Goal: Task Accomplishment & Management: Use online tool/utility

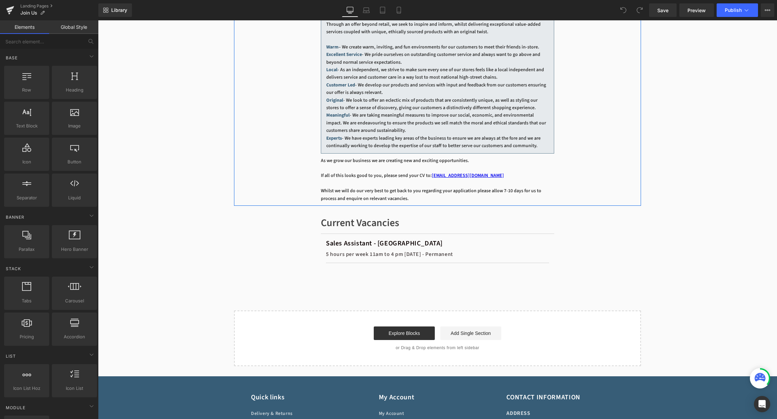
scroll to position [259, 0]
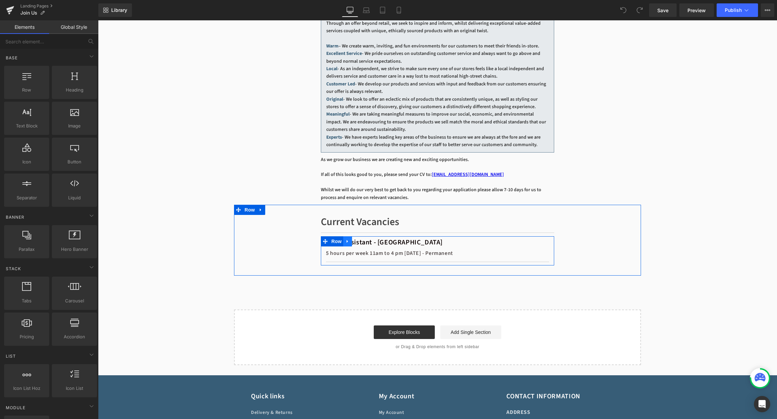
click at [350, 244] on icon at bounding box center [347, 241] width 5 height 5
click at [360, 247] on link at bounding box center [356, 241] width 9 height 10
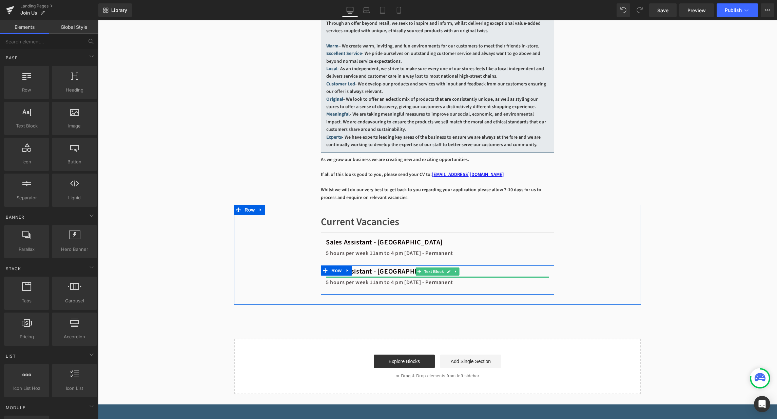
drag, startPoint x: 370, startPoint y: 285, endPoint x: 381, endPoint y: 278, distance: 13.0
click at [370, 278] on div "Sales Assistant - Marlborough Text Block" at bounding box center [437, 272] width 223 height 12
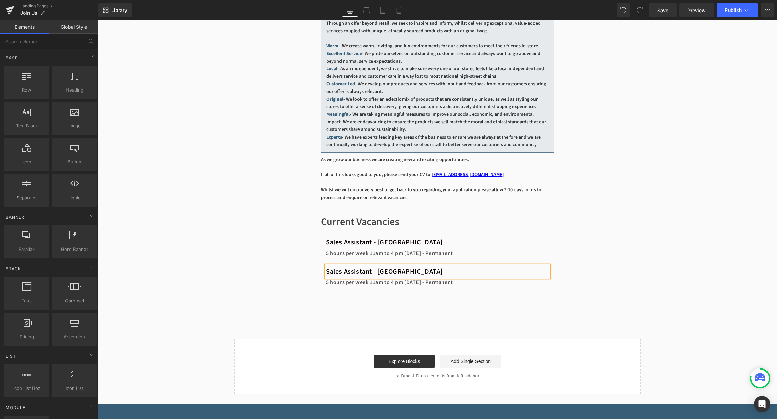
click at [381, 277] on span "Sales Assistant - [GEOGRAPHIC_DATA]" at bounding box center [384, 272] width 117 height 10
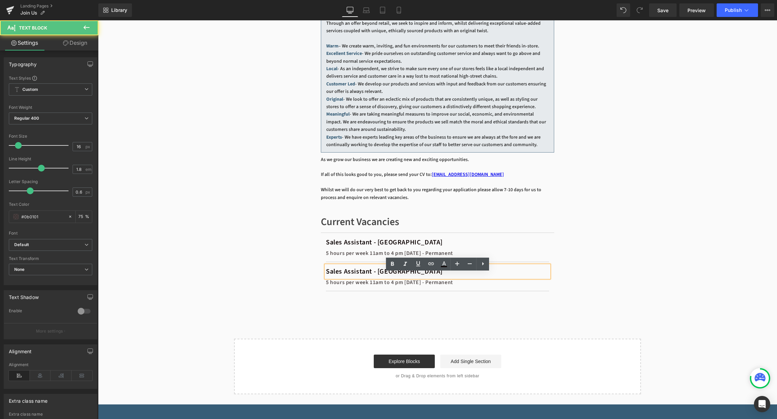
click at [435, 278] on div "Sales Assistant - [GEOGRAPHIC_DATA]" at bounding box center [437, 272] width 223 height 12
drag, startPoint x: 434, startPoint y: 281, endPoint x: 326, endPoint y: 275, distance: 108.1
click at [326, 275] on div "Sales Assistant - [GEOGRAPHIC_DATA]" at bounding box center [437, 272] width 223 height 12
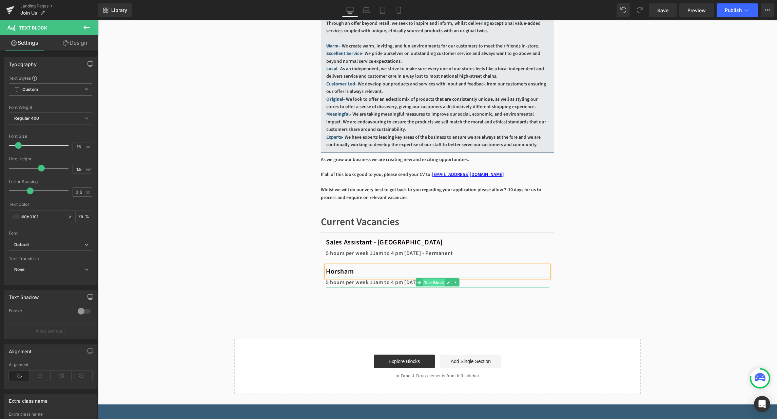
click at [441, 287] on span "Text Block" at bounding box center [434, 283] width 22 height 8
click at [449, 285] on icon at bounding box center [449, 283] width 4 height 4
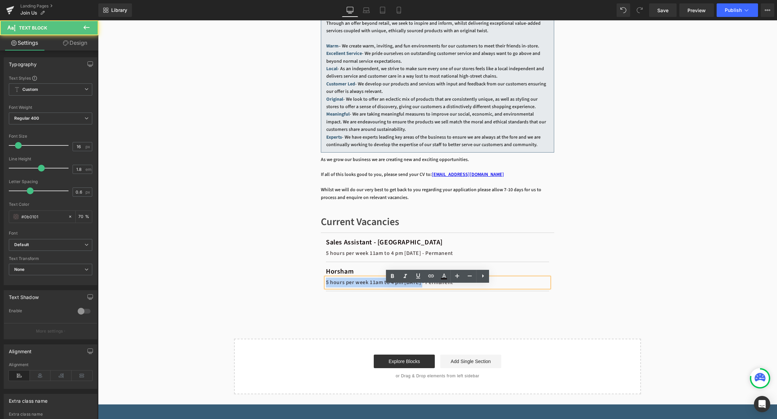
drag, startPoint x: 431, startPoint y: 291, endPoint x: 323, endPoint y: 290, distance: 107.9
click at [323, 290] on div "Horsham Text Block 5 hours per week 11am to 4 pm [DATE] - Permanent Text Block …" at bounding box center [437, 280] width 233 height 29
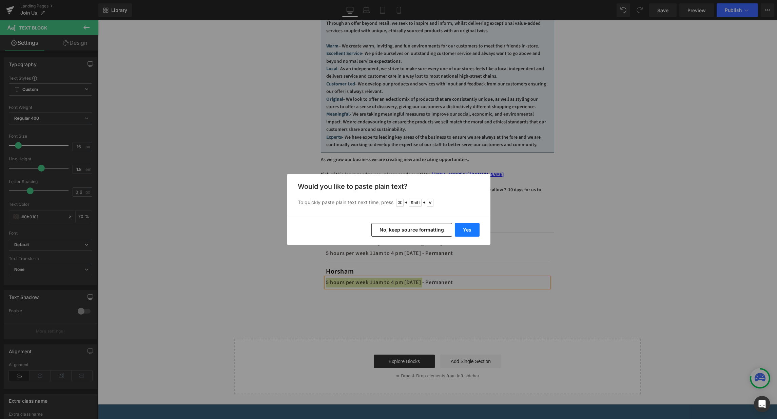
click at [472, 233] on button "Yes" at bounding box center [467, 230] width 25 height 14
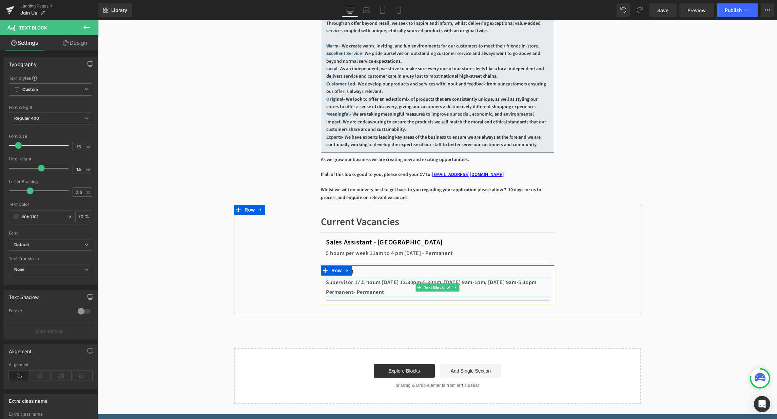
click at [360, 292] on div "Supervisor 17.5 hours [DATE] 12:30pm-5:30pm, [DATE] 9am-1pm, [DATE] 9am-5:30pm …" at bounding box center [437, 288] width 223 height 20
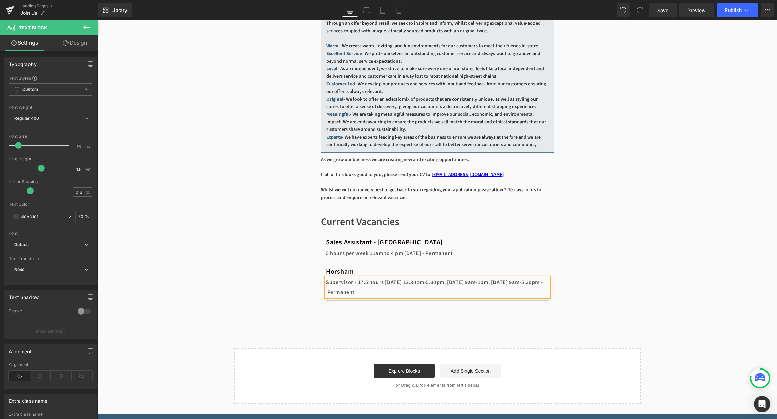
click at [390, 292] on div "Supervisor - 17.5 hours [DATE] 12:30pm-5:30pm, [DATE] 9am-1pm, [DATE] 9am-5:30p…" at bounding box center [437, 288] width 223 height 20
click at [359, 298] on div "Supervisor - 17.5 hours ([DATE] 12:30pm-5:30pm, [DATE] 9am-1pm, [DATE] 9am-5:30…" at bounding box center [437, 288] width 223 height 20
click at [340, 289] on div "Supervisor - 17.5 hours ([DATE] 12:30pm-5:30pm, [DATE] 9am-1pm, [DATE] 9am-5:30…" at bounding box center [437, 288] width 223 height 20
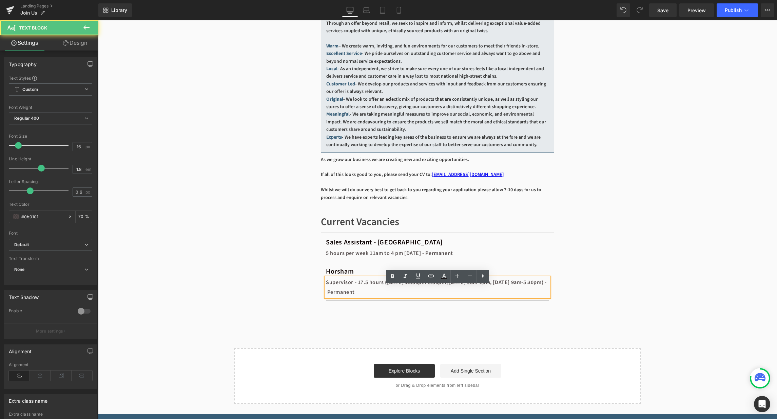
click at [328, 292] on div "Supervisor - 17.5 hours ([DATE] 12:30pm-5:30pm, [DATE] 9am-1pm, [DATE] 9am-5:30…" at bounding box center [437, 288] width 223 height 20
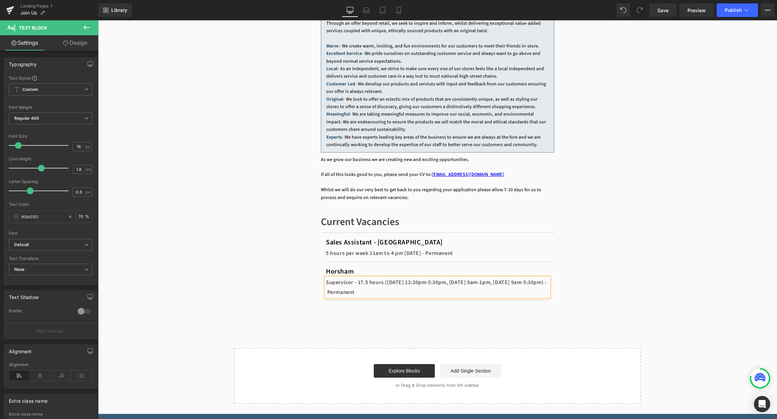
click at [295, 287] on div "Current Vacancies Heading Separator Sales Assistant - [GEOGRAPHIC_DATA] Text Bl…" at bounding box center [437, 260] width 407 height 110
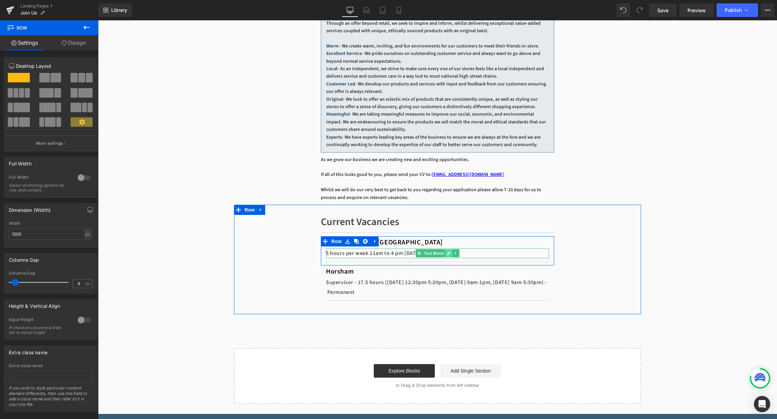
click at [448, 255] on icon at bounding box center [448, 253] width 3 height 3
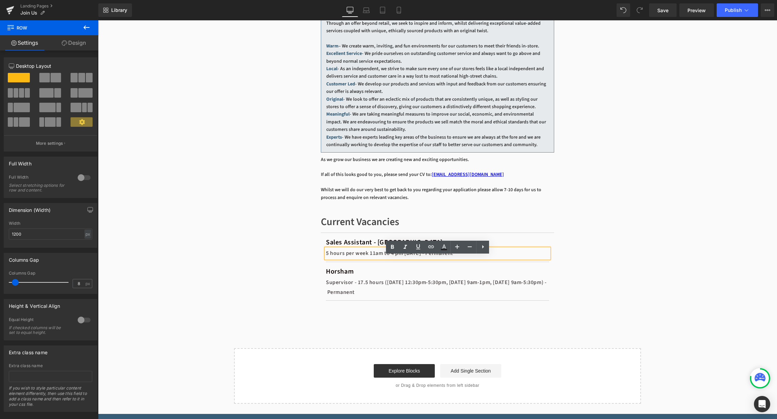
click at [342, 259] on div "5 hours per week 11am to 4 pm [DATE] - Permanent" at bounding box center [437, 254] width 223 height 10
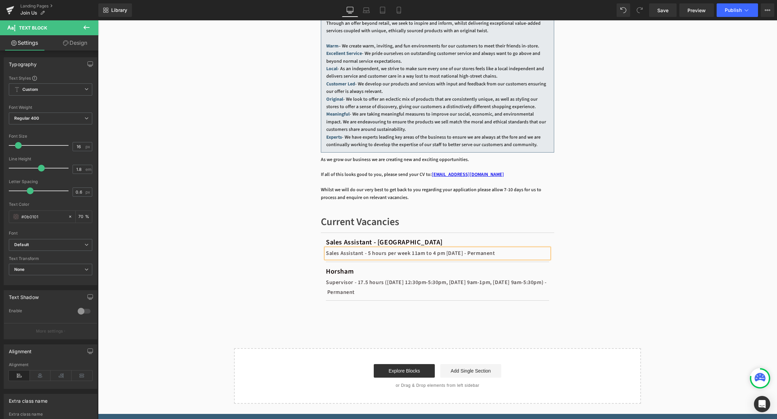
click at [564, 251] on div "Current Vacancies Heading Separator Sales Assistant - Marlborough Text Block Sa…" at bounding box center [437, 260] width 407 height 110
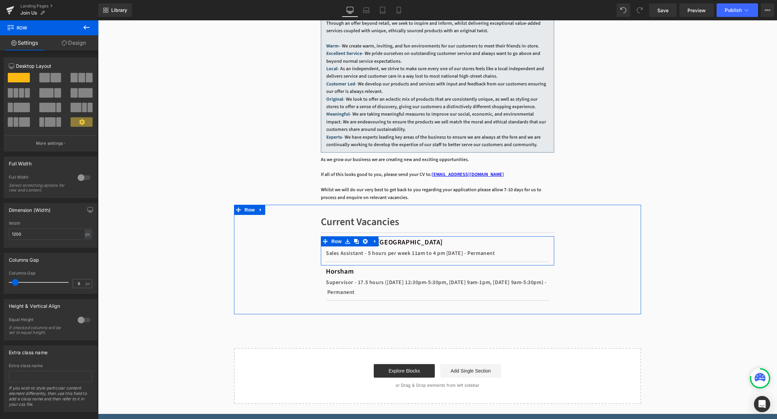
click at [390, 247] on span "Sales Assistant - [GEOGRAPHIC_DATA]" at bounding box center [384, 243] width 117 height 10
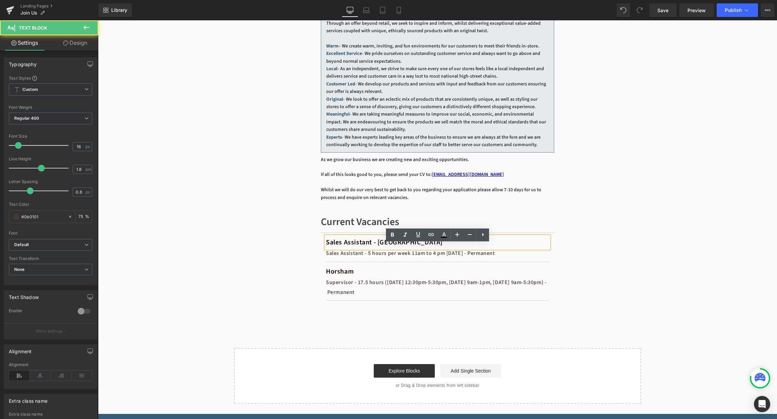
click at [387, 247] on span "Sales Assistant - [GEOGRAPHIC_DATA]" at bounding box center [384, 243] width 117 height 10
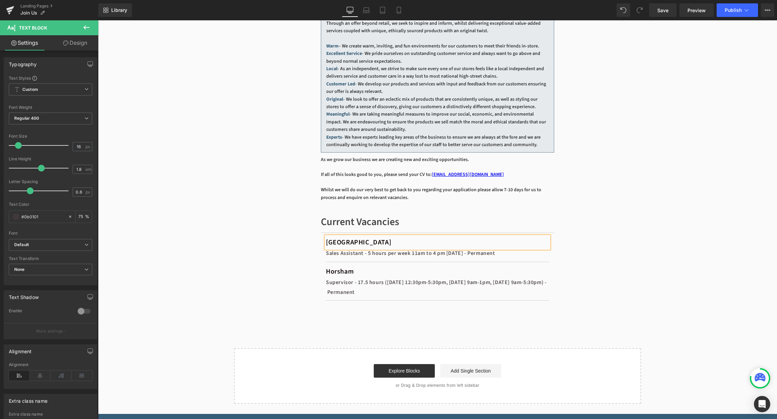
click at [233, 244] on div "Join Us Heading Hero Banner A warm welcome to a great career at [GEOGRAPHIC_DAT…" at bounding box center [437, 104] width 679 height 602
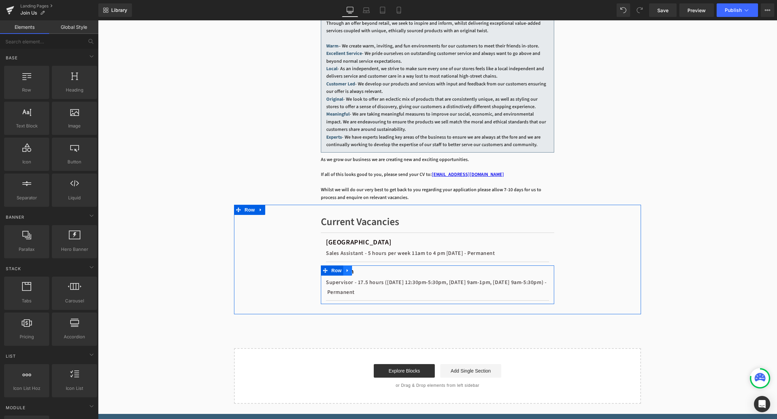
click at [349, 273] on icon at bounding box center [347, 270] width 5 height 5
click at [359, 276] on link at bounding box center [356, 271] width 9 height 10
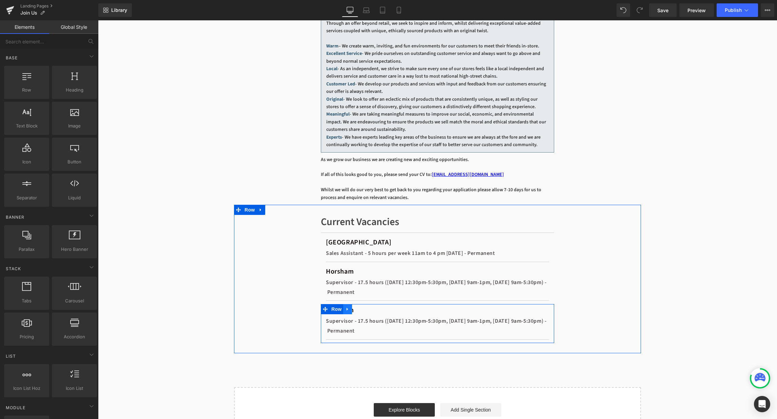
click at [351, 315] on link at bounding box center [347, 309] width 9 height 10
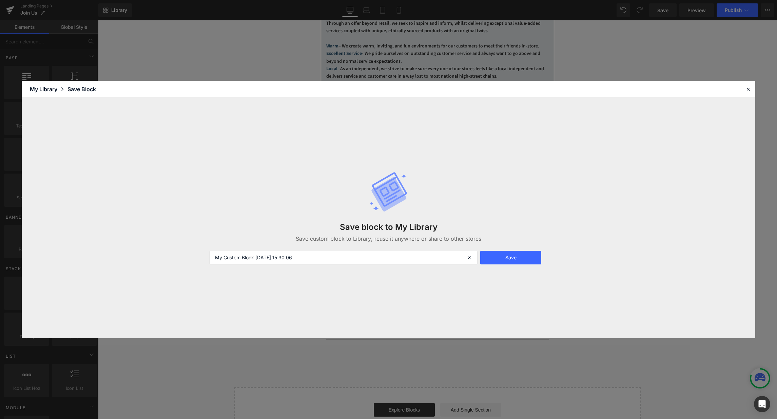
drag, startPoint x: 351, startPoint y: 320, endPoint x: 351, endPoint y: 326, distance: 6.4
drag, startPoint x: 749, startPoint y: 85, endPoint x: 645, endPoint y: 107, distance: 106.5
click at [749, 85] on div at bounding box center [748, 89] width 8 height 8
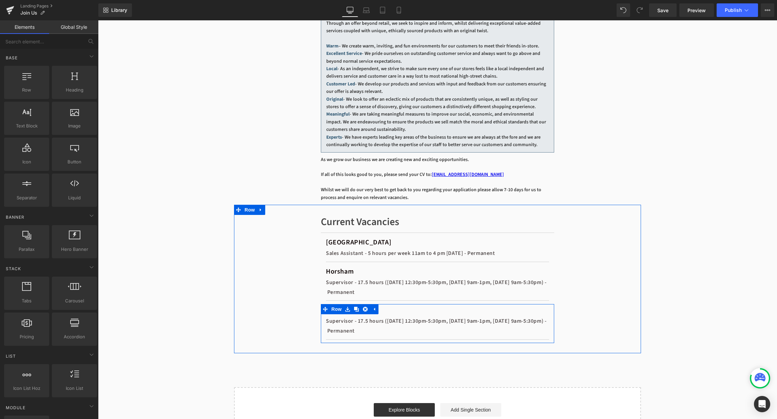
click at [98, 20] on div at bounding box center [98, 20] width 0 height 0
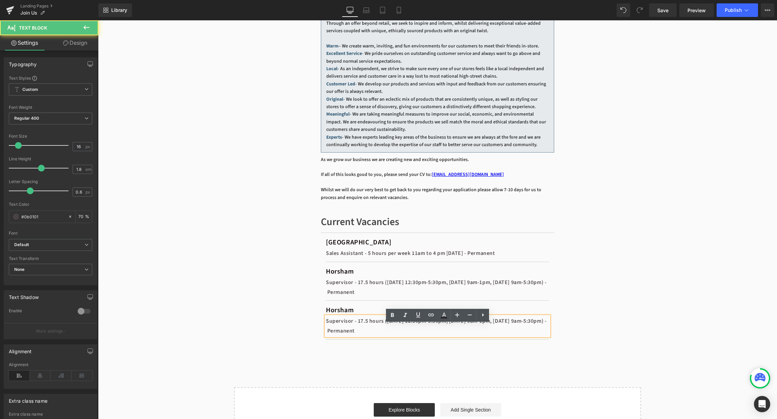
click at [390, 317] on div "Horsham" at bounding box center [437, 310] width 223 height 12
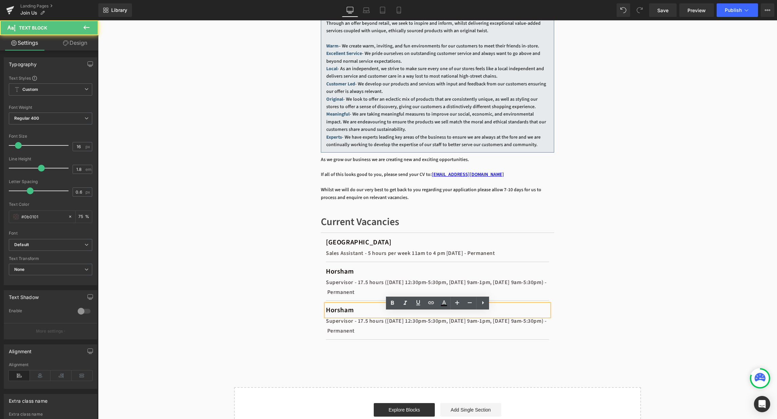
click at [347, 315] on span "Horsham" at bounding box center [340, 311] width 28 height 10
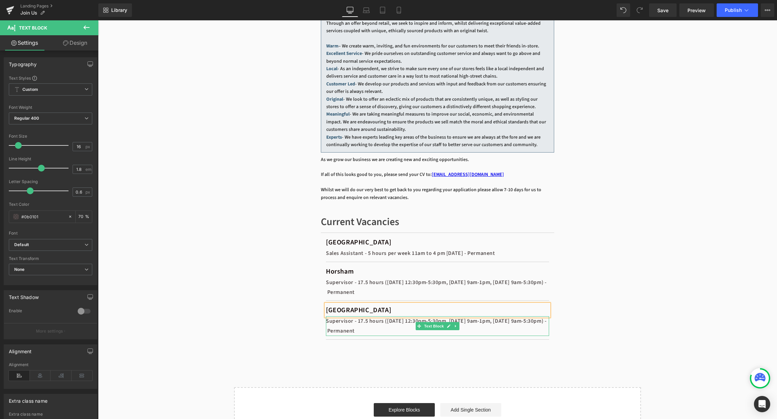
drag, startPoint x: 395, startPoint y: 341, endPoint x: 328, endPoint y: 332, distance: 68.2
click at [328, 332] on div "Supervisor - 17.5 hours ([DATE] 12:30pm-5:30pm, [DATE] 9am-1pm, [DATE] 9am-5:30…" at bounding box center [437, 327] width 223 height 20
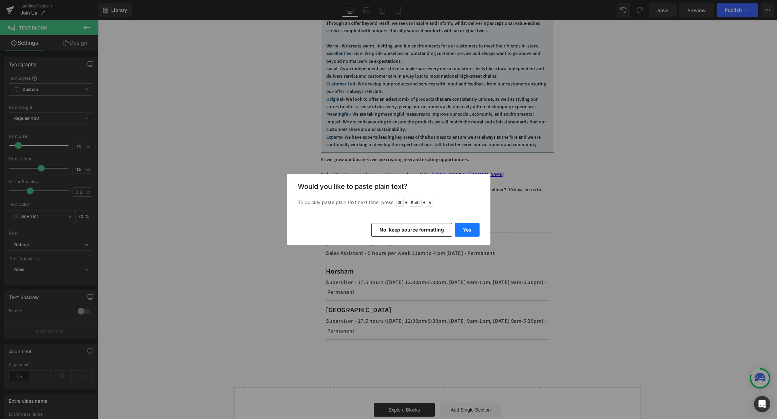
click at [463, 235] on button "Yes" at bounding box center [467, 230] width 25 height 14
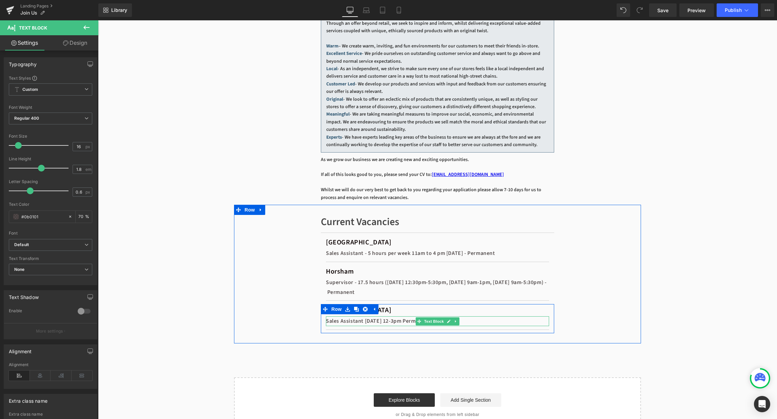
click at [368, 326] on div "Sales Assistant [DATE] 12-3pm Permanent" at bounding box center [437, 322] width 223 height 10
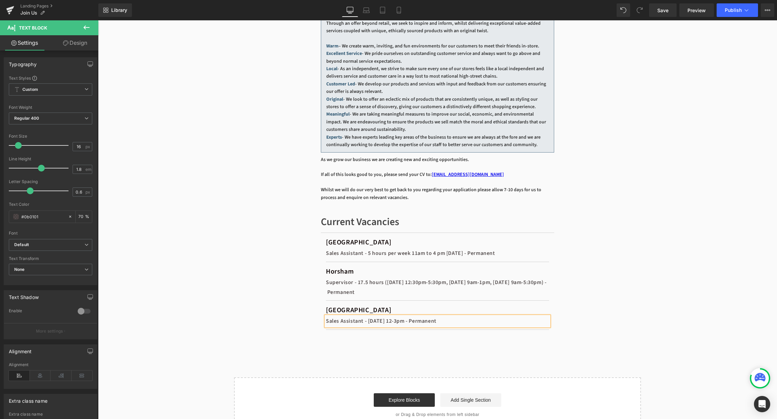
click at [620, 302] on div "Current Vacancies Heading Separator Marlborough Text Block Sales Assistant - 5 …" at bounding box center [437, 274] width 407 height 139
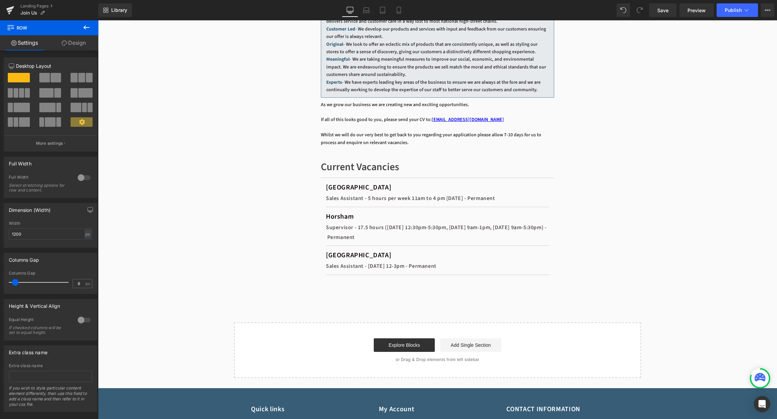
scroll to position [325, 0]
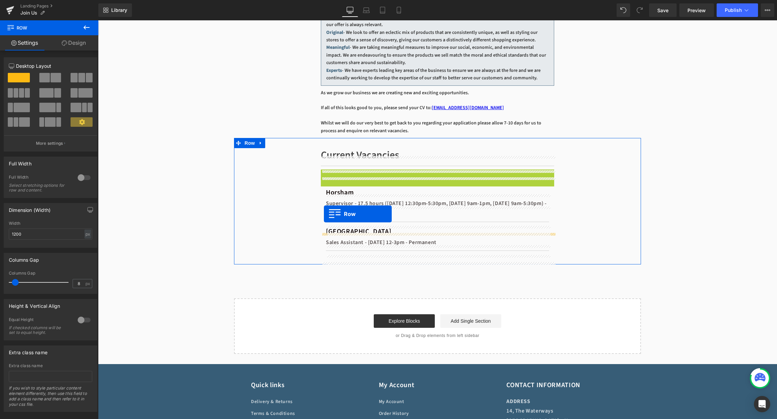
drag, startPoint x: 324, startPoint y: 185, endPoint x: 324, endPoint y: 214, distance: 29.2
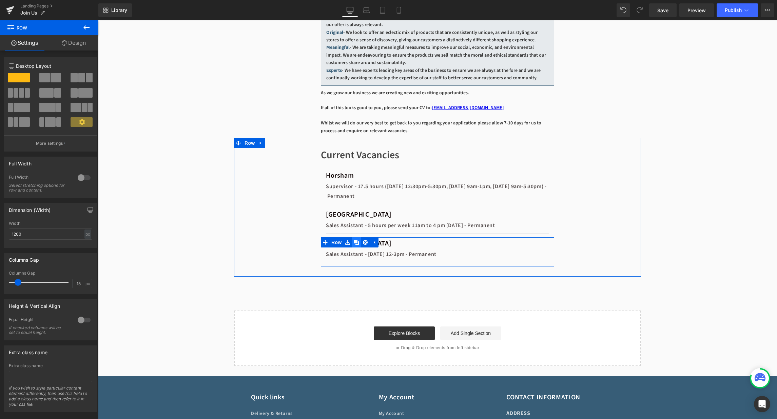
click at [356, 248] on link at bounding box center [356, 243] width 9 height 10
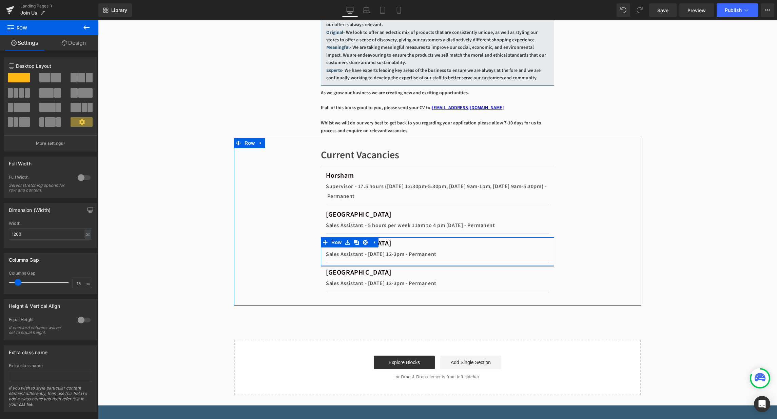
click at [98, 20] on div at bounding box center [98, 20] width 0 height 0
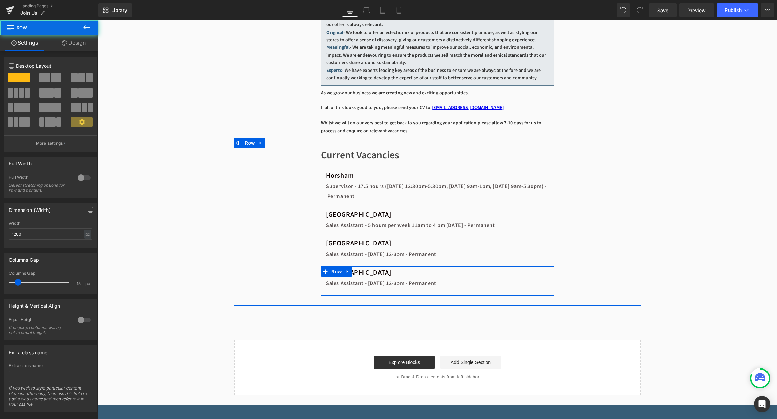
click at [369, 279] on div "[GEOGRAPHIC_DATA]" at bounding box center [437, 273] width 223 height 12
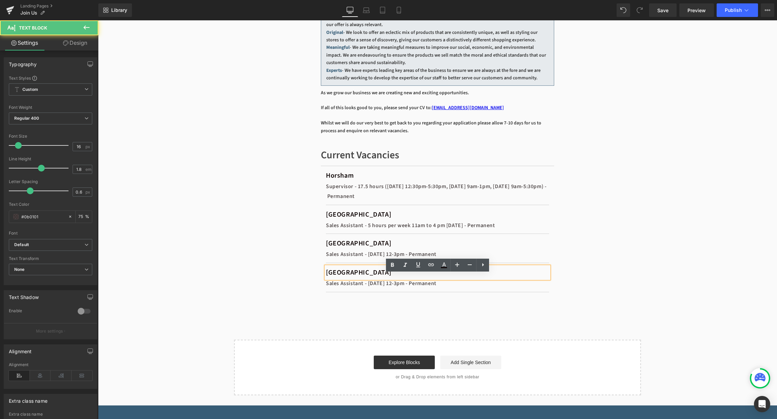
click at [378, 277] on div "[GEOGRAPHIC_DATA]" at bounding box center [437, 273] width 223 height 12
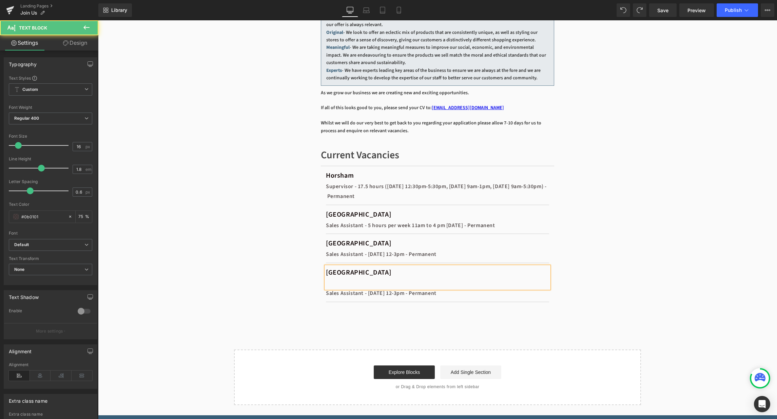
click at [355, 278] on span "[GEOGRAPHIC_DATA]" at bounding box center [358, 273] width 65 height 10
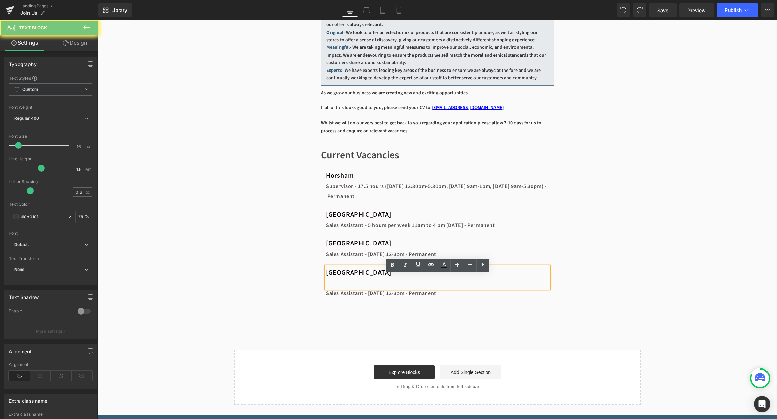
click at [372, 280] on div "[GEOGRAPHIC_DATA]" at bounding box center [437, 278] width 223 height 22
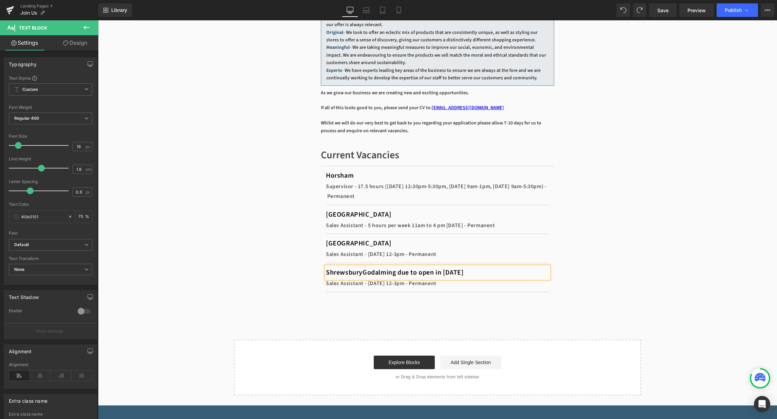
click at [370, 278] on span "ShrewsburyGodalming due to open in [DATE]" at bounding box center [395, 273] width 138 height 10
click at [361, 289] on div "Sales Assistant - [DATE] 12-3pm - Permanent" at bounding box center [437, 284] width 223 height 10
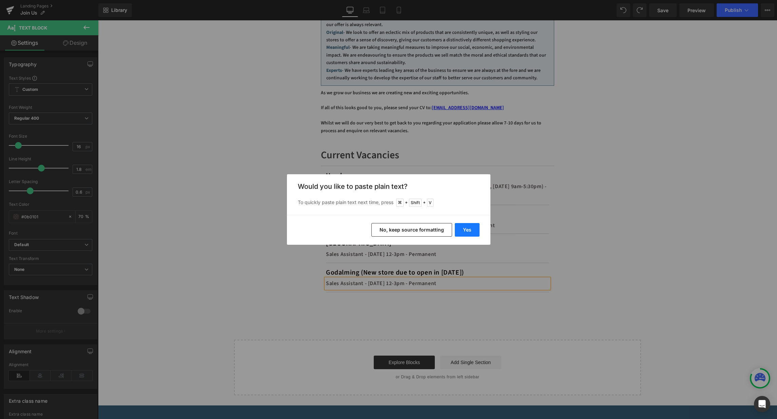
click at [467, 236] on button "Yes" at bounding box center [467, 230] width 25 height 14
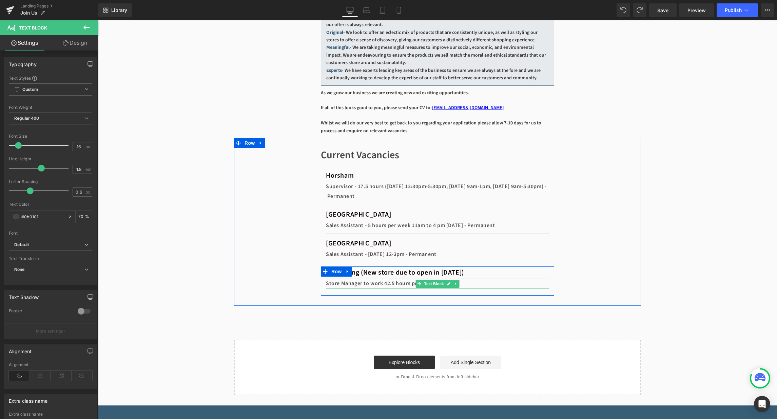
click at [376, 289] on div "Store Manager to work 42.5 hours per week" at bounding box center [437, 284] width 223 height 10
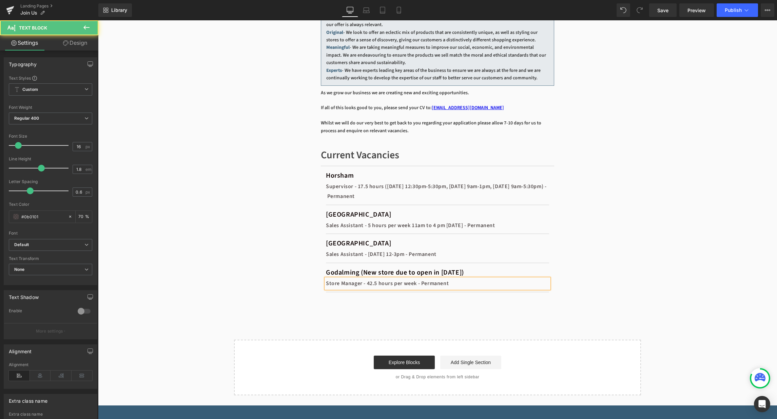
click at [335, 288] on div "Store Manager - 42.5 hours per week - Permanent" at bounding box center [437, 284] width 223 height 10
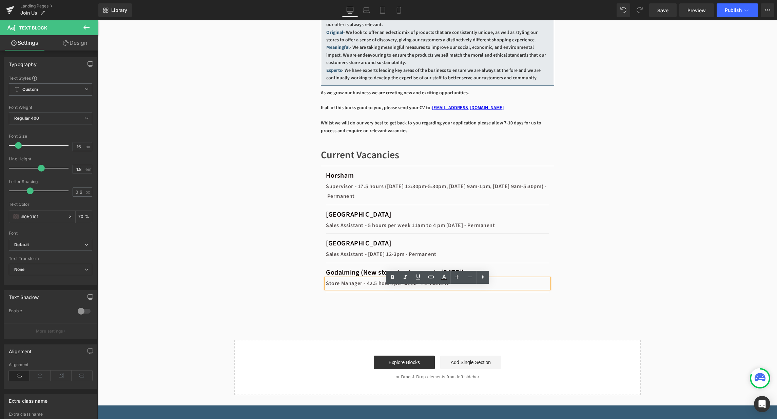
click at [505, 306] on div "Current Vacancies Heading Separator Horsham Text Block Supervisor - 17.5 hours …" at bounding box center [437, 222] width 407 height 168
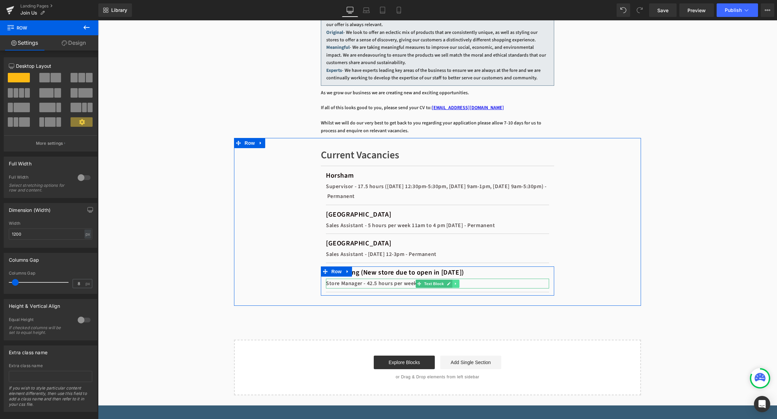
click at [459, 288] on link at bounding box center [456, 284] width 7 height 8
click at [452, 286] on icon at bounding box center [453, 284] width 4 height 4
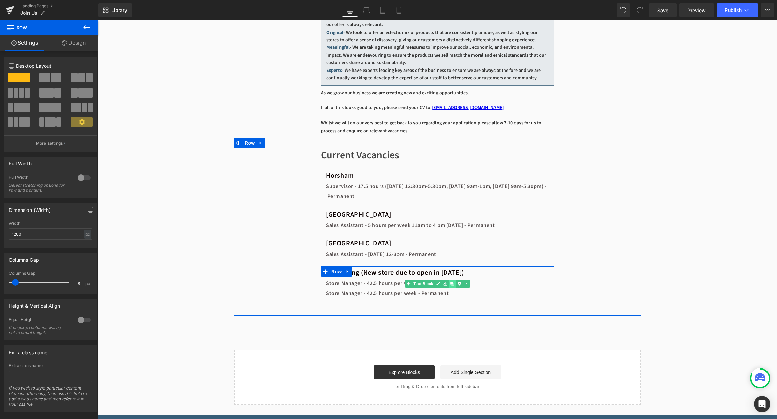
click at [452, 286] on icon at bounding box center [453, 284] width 4 height 4
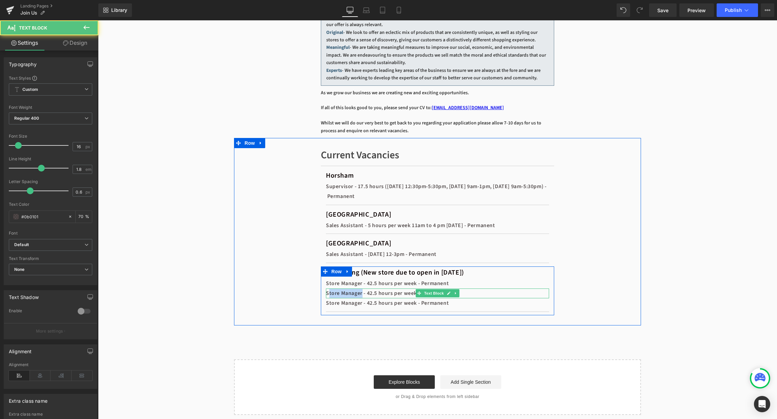
drag, startPoint x: 364, startPoint y: 301, endPoint x: 328, endPoint y: 301, distance: 35.6
click at [328, 299] on div "Store Manager - 42.5 hours per week - Permanent" at bounding box center [437, 294] width 223 height 10
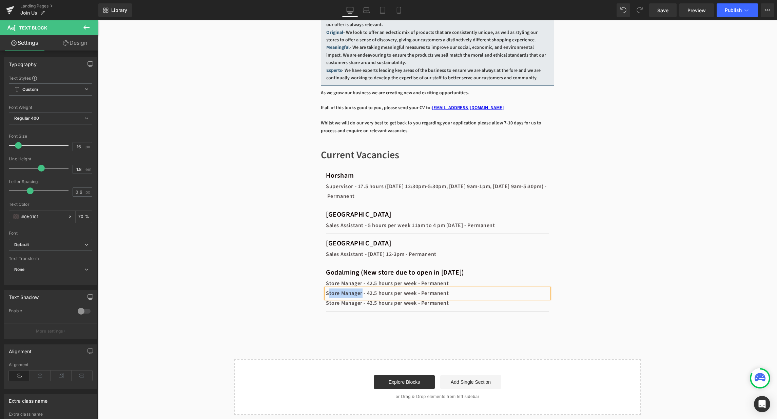
click at [365, 299] on div "Store Manager - 42.5 hours per week - Permanent" at bounding box center [437, 294] width 223 height 10
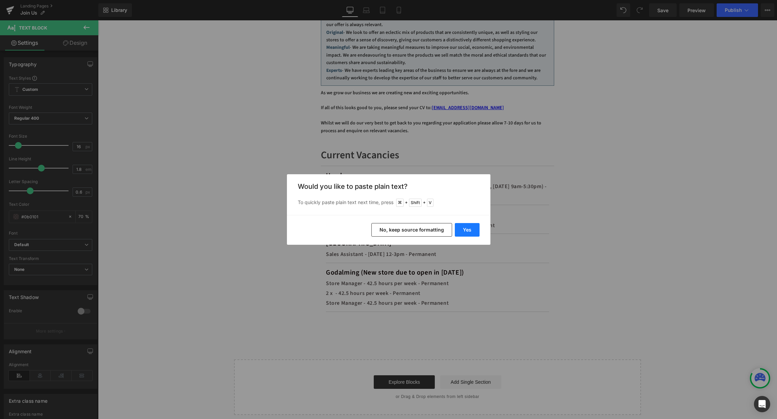
click at [467, 230] on button "Yes" at bounding box center [467, 230] width 25 height 14
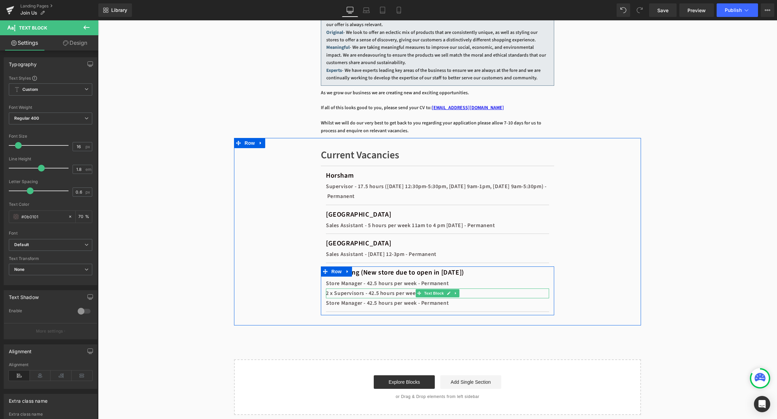
click at [378, 299] on div "2 x Supervisors - 42.5 hours per week - Permanent" at bounding box center [437, 294] width 223 height 10
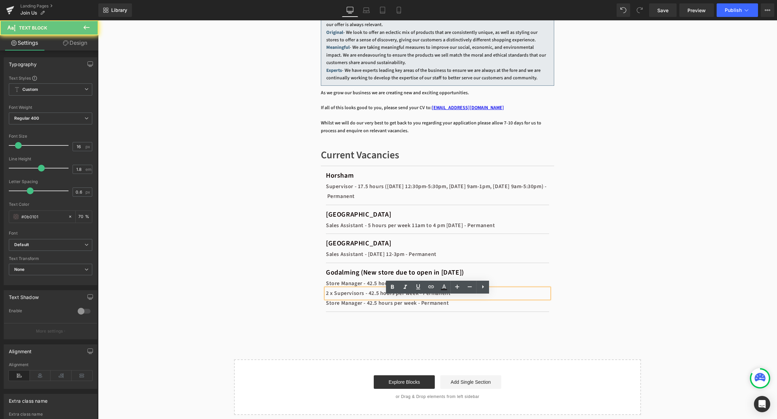
click at [378, 299] on div "2 x Supervisors - 42.5 hours per week - Permanent" at bounding box center [437, 294] width 223 height 10
click at [374, 299] on div "2 x Supervisors - 42.5 hours per week - Permanent" at bounding box center [437, 294] width 223 height 10
drag, startPoint x: 373, startPoint y: 300, endPoint x: 424, endPoint y: 301, distance: 51.2
click at [424, 299] on div "2 x Supervisors - 42.5 hours per week - Permanent" at bounding box center [437, 294] width 223 height 10
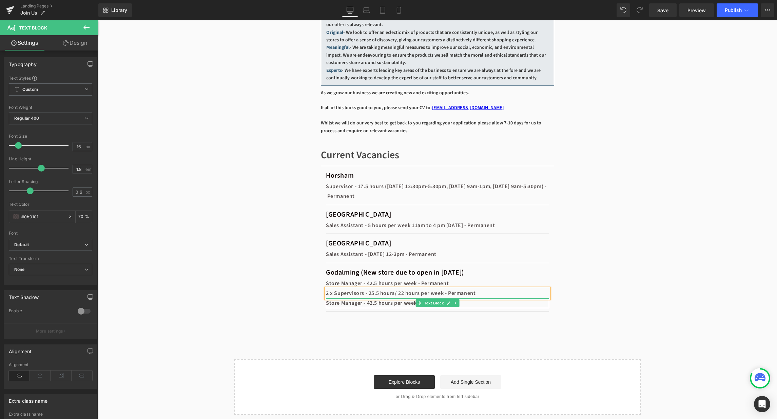
click at [372, 308] on div "Store Manager - 42.5 hours per week - Permanent" at bounding box center [437, 304] width 223 height 10
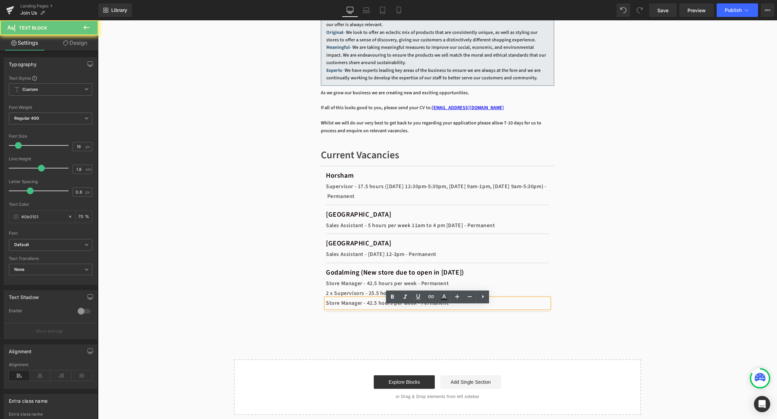
click at [364, 308] on div "Store Manager - 42.5 hours per week - Permanent" at bounding box center [437, 304] width 223 height 10
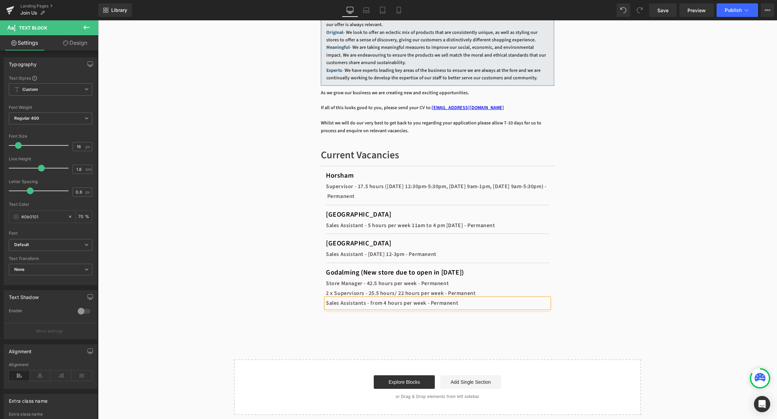
click at [379, 308] on div "Sales Assistants - from 4 hours per week - Permanent" at bounding box center [437, 304] width 223 height 10
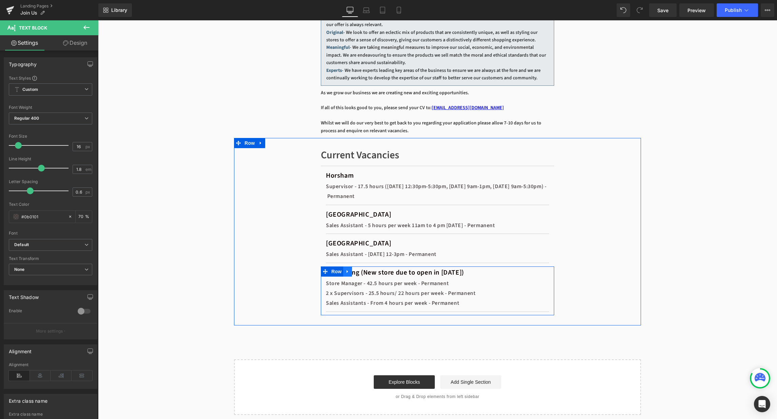
click at [348, 274] on icon at bounding box center [347, 271] width 5 height 5
click at [355, 274] on icon at bounding box center [356, 271] width 5 height 5
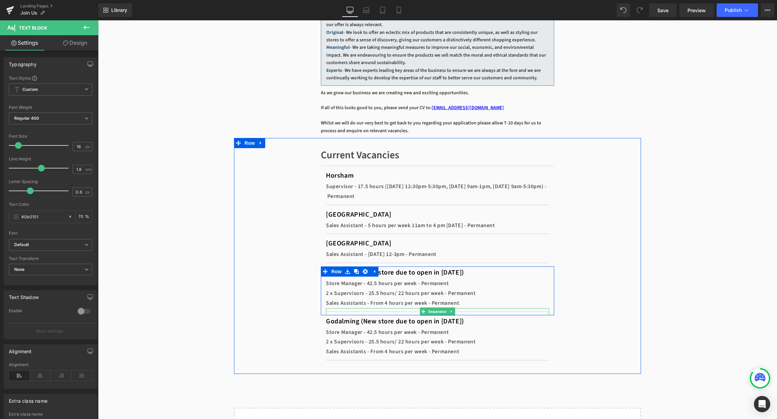
click at [371, 316] on div at bounding box center [437, 311] width 223 height 7
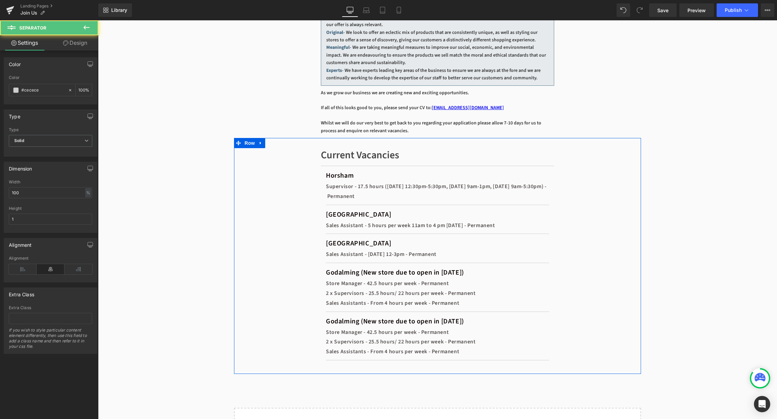
click at [371, 326] on span "Godalming (New store due to open in [DATE])" at bounding box center [395, 322] width 138 height 10
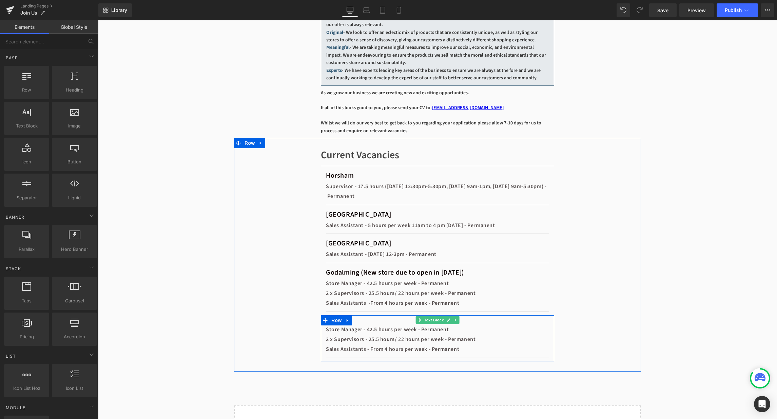
click at [383, 325] on div "All" at bounding box center [437, 321] width 223 height 10
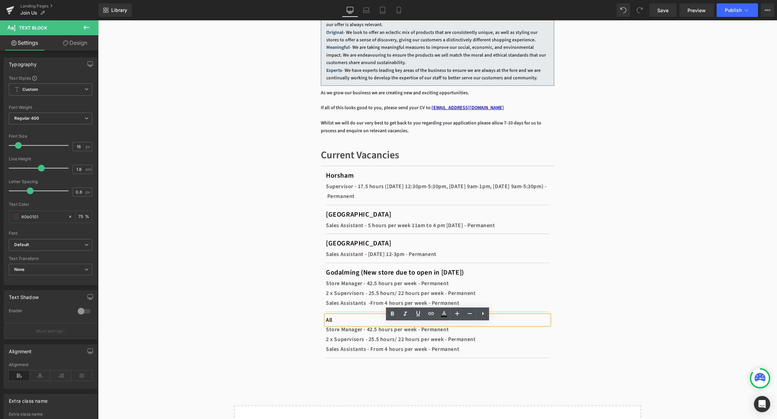
click at [348, 325] on div "All" at bounding box center [437, 321] width 223 height 10
click at [570, 354] on div "Current Vacancies Heading Separator Horsham Text Block Supervisor - 17.5 hours …" at bounding box center [437, 255] width 407 height 234
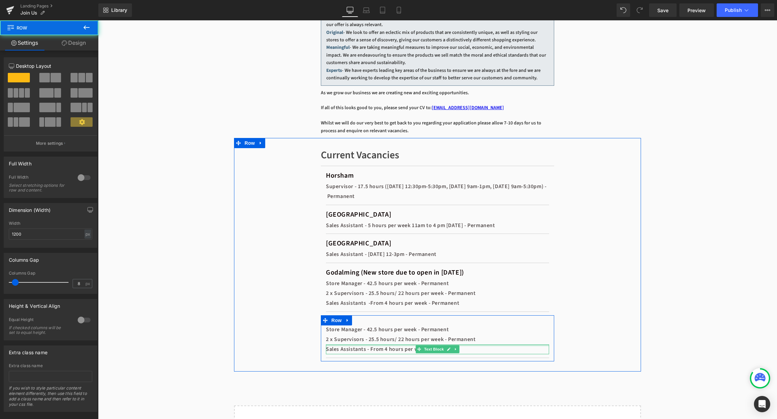
click at [545, 346] on div at bounding box center [437, 346] width 223 height 2
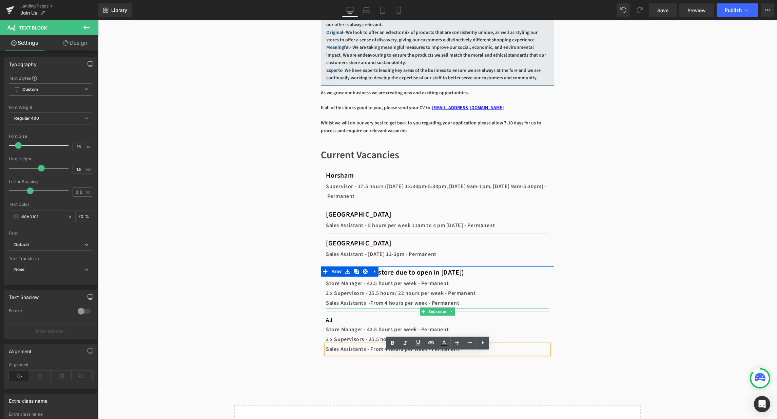
click at [373, 316] on div at bounding box center [437, 311] width 223 height 7
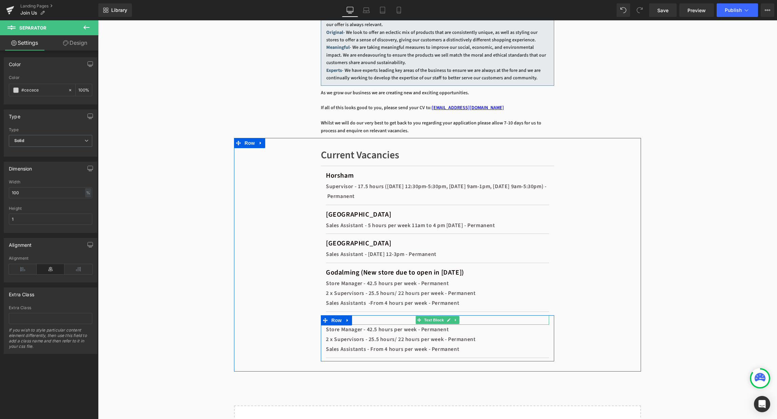
click at [373, 325] on div "All" at bounding box center [437, 321] width 223 height 10
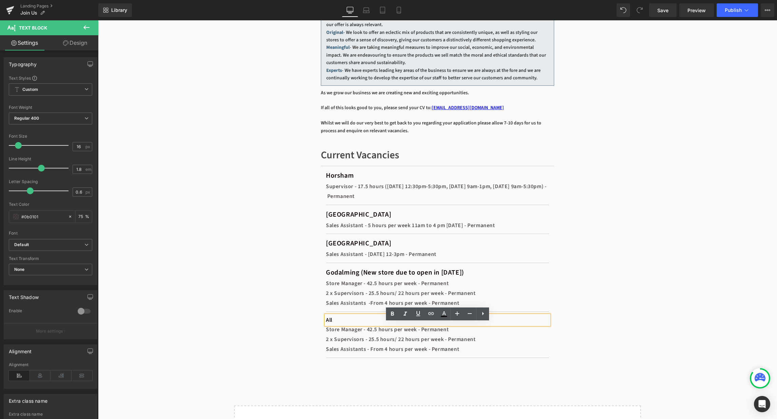
click at [335, 299] on div "2 x Supervisors - 25.5 hours/ 22 hours per week - Permanent" at bounding box center [437, 294] width 223 height 10
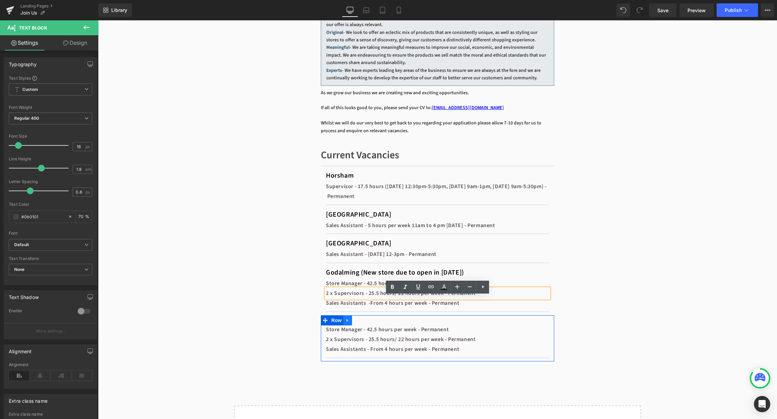
click at [350, 323] on icon at bounding box center [347, 320] width 5 height 5
click at [367, 323] on icon at bounding box center [365, 320] width 5 height 5
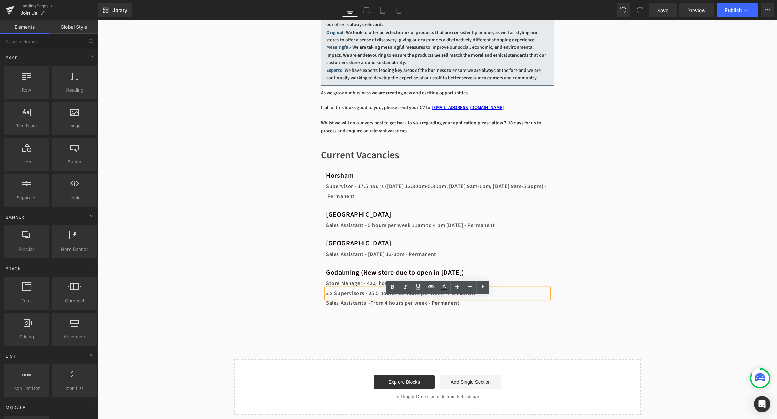
click at [98, 20] on div at bounding box center [98, 20] width 0 height 0
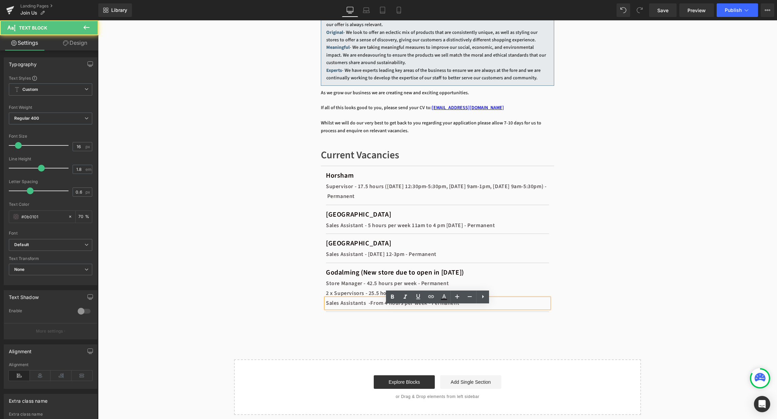
click at [375, 308] on div "Sales Assistants -From 4 hours per week - Permanent" at bounding box center [437, 304] width 223 height 10
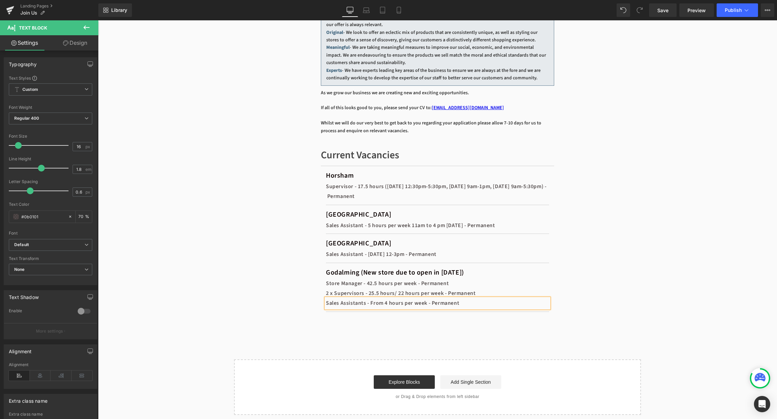
click at [641, 295] on div "Join Us Heading Hero Banner A warm welcome to a great career at [GEOGRAPHIC_DAT…" at bounding box center [437, 76] width 679 height 680
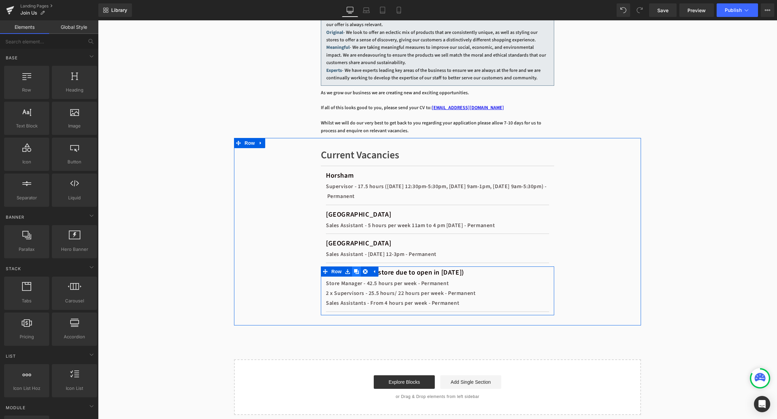
click at [355, 277] on link at bounding box center [356, 272] width 9 height 10
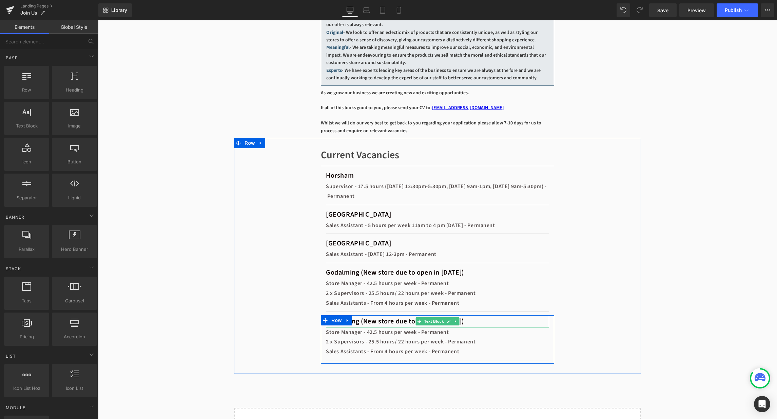
click at [360, 326] on span "Godalming (New store due to open in [DATE])" at bounding box center [395, 322] width 138 height 10
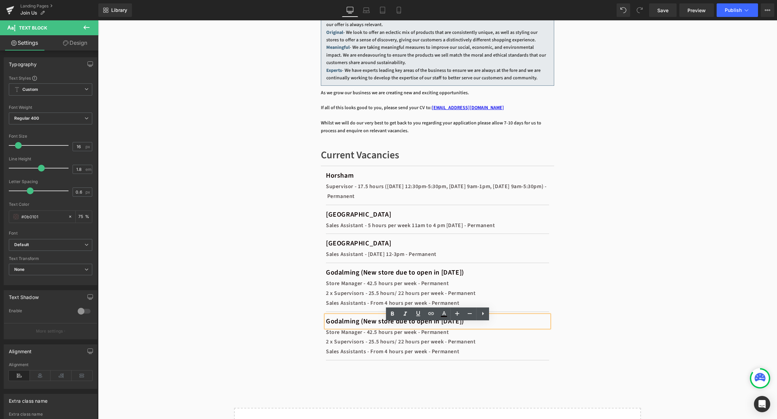
drag, startPoint x: 365, startPoint y: 330, endPoint x: 509, endPoint y: 330, distance: 144.2
click at [464, 326] on span "Godalming (New store due to open in [DATE])" at bounding box center [395, 322] width 138 height 10
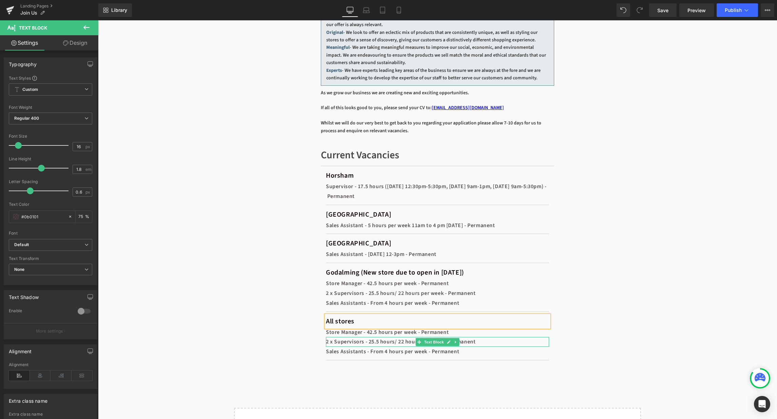
click at [383, 339] on div at bounding box center [437, 338] width 223 height 2
click at [98, 20] on div at bounding box center [98, 20] width 0 height 0
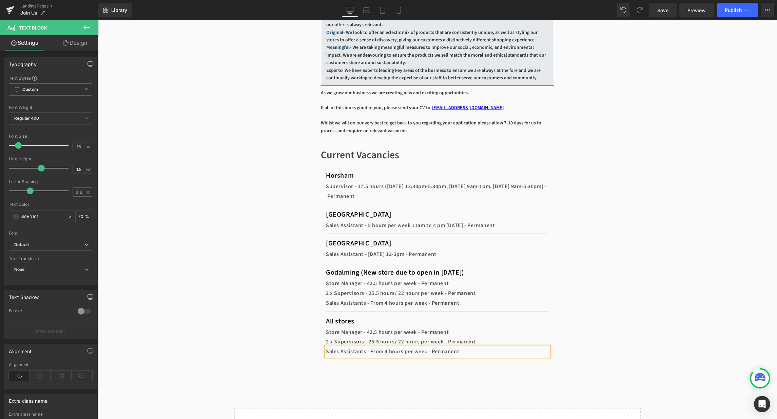
click at [403, 374] on div "Current Vacancies Heading Separator Horsham Text Block Supervisor - 17.5 hours …" at bounding box center [437, 256] width 407 height 236
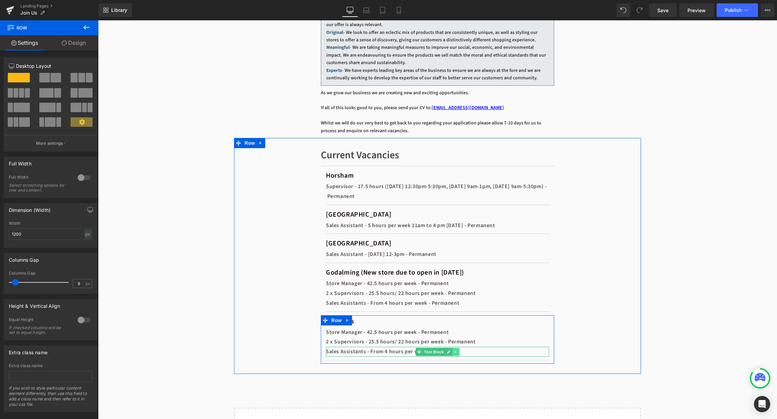
click at [456, 353] on icon at bounding box center [455, 352] width 1 height 2
click at [460, 354] on icon at bounding box center [460, 352] width 4 height 4
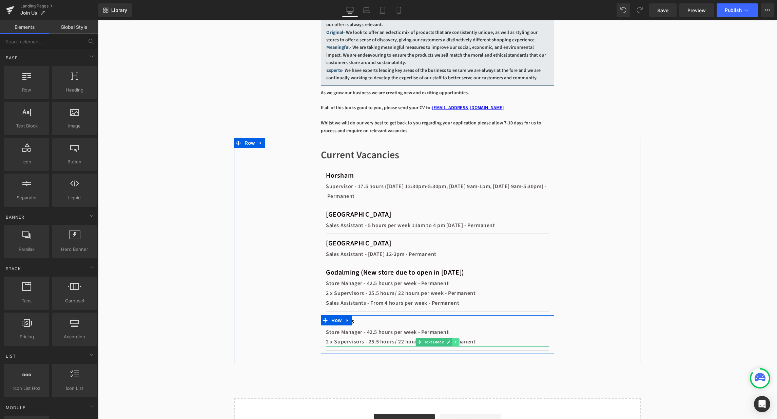
click at [458, 344] on icon at bounding box center [456, 342] width 4 height 4
click at [456, 346] on link at bounding box center [459, 342] width 7 height 8
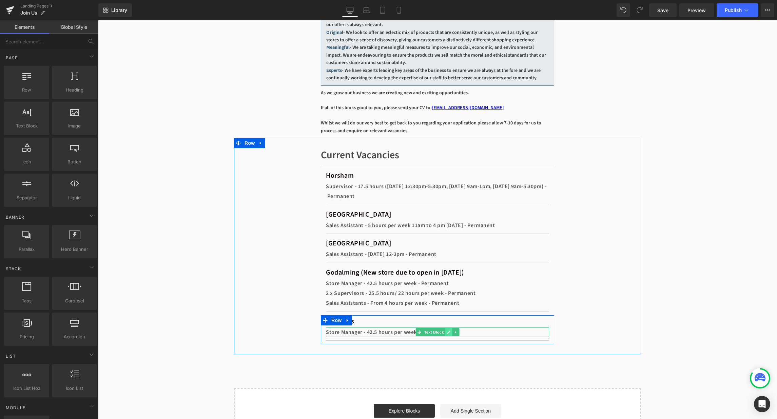
click at [450, 335] on icon at bounding box center [449, 332] width 4 height 4
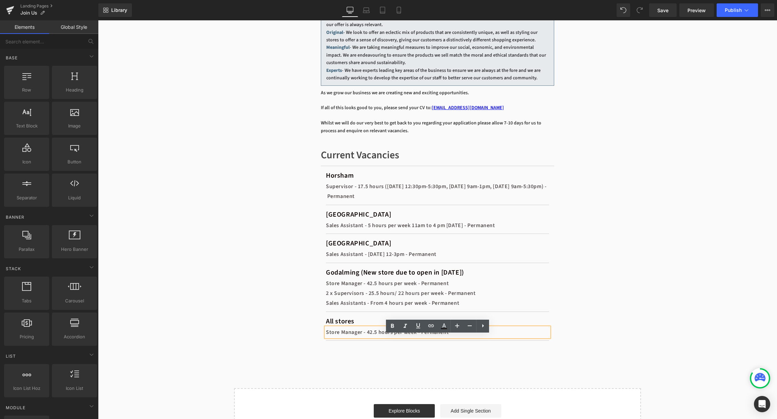
click at [435, 338] on div "Store Manager - 42.5 hours per week - Permanent" at bounding box center [437, 333] width 223 height 10
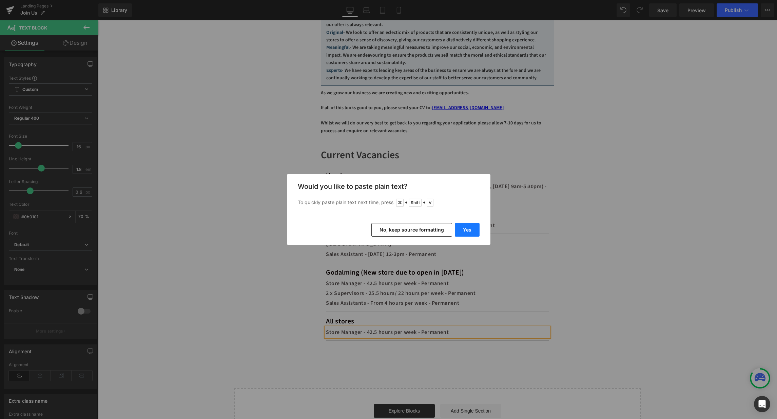
click at [473, 226] on button "Yes" at bounding box center [467, 230] width 25 height 14
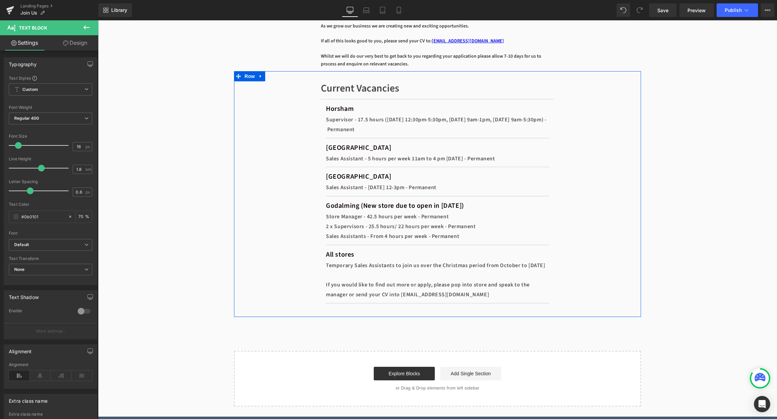
scroll to position [399, 0]
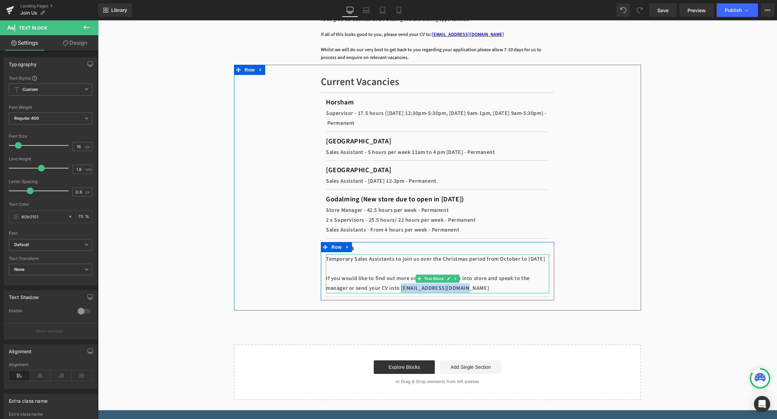
drag, startPoint x: 466, startPoint y: 309, endPoint x: 405, endPoint y: 309, distance: 60.1
click at [405, 293] on div "Temporary Sales Assistants to join us over the Christmas period from October to…" at bounding box center [437, 273] width 223 height 39
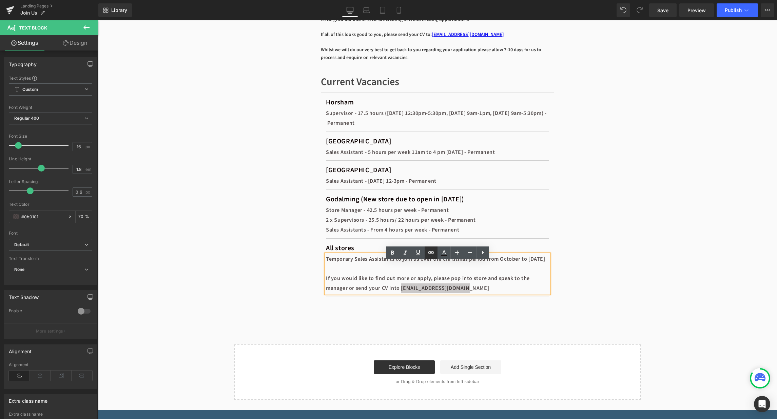
click at [431, 254] on icon at bounding box center [431, 253] width 8 height 8
click at [458, 322] on input "text" at bounding box center [453, 320] width 105 height 17
type input "mailto:[EMAIL_ADDRESS][DOMAIN_NAME]"
click at [510, 322] on icon "button" at bounding box center [513, 320] width 8 height 8
click at [473, 293] on div "Temporary Sales Assistants to join us over the Christmas period from October to…" at bounding box center [437, 273] width 223 height 39
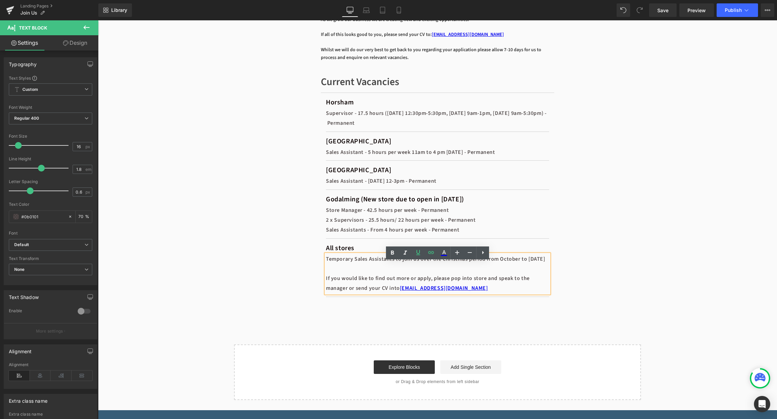
click at [658, 272] on div "Join Us Heading Hero Banner A warm welcome to a great career at [GEOGRAPHIC_DAT…" at bounding box center [437, 31] width 679 height 738
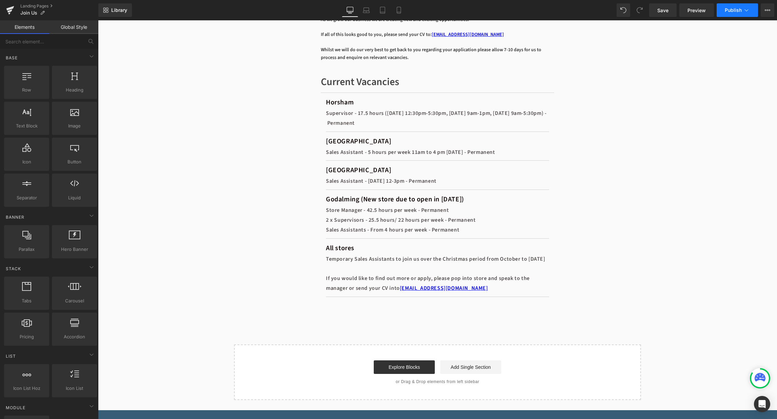
click at [735, 10] on span "Publish" at bounding box center [733, 9] width 17 height 5
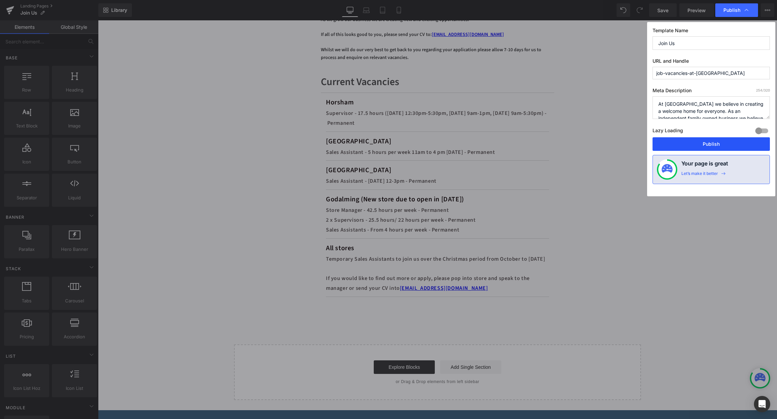
click at [722, 145] on button "Publish" at bounding box center [711, 144] width 117 height 14
